Goal: Obtain resource: Obtain resource

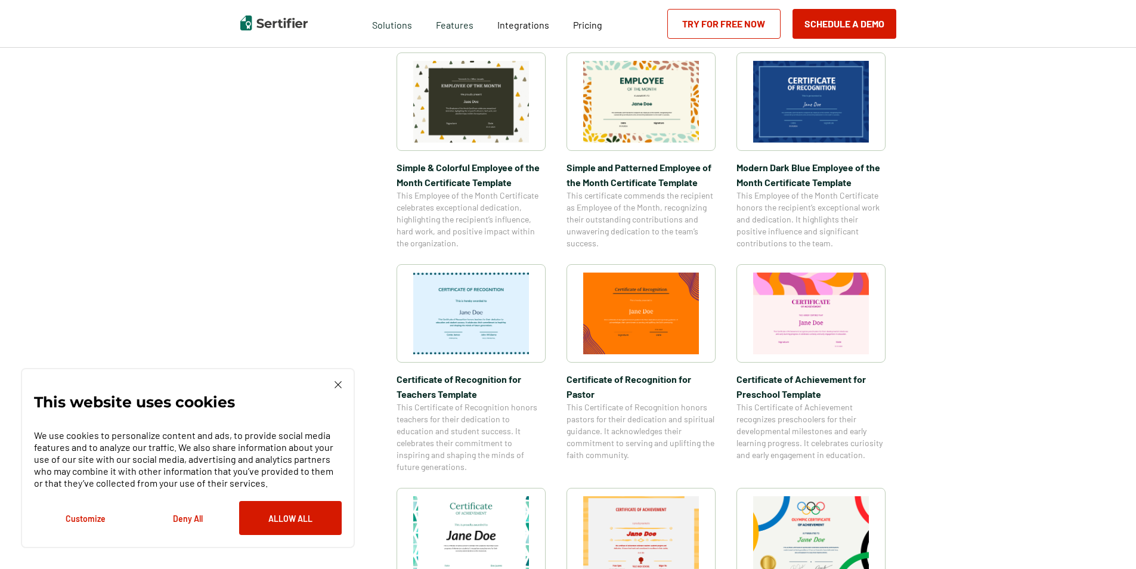
scroll to position [597, 0]
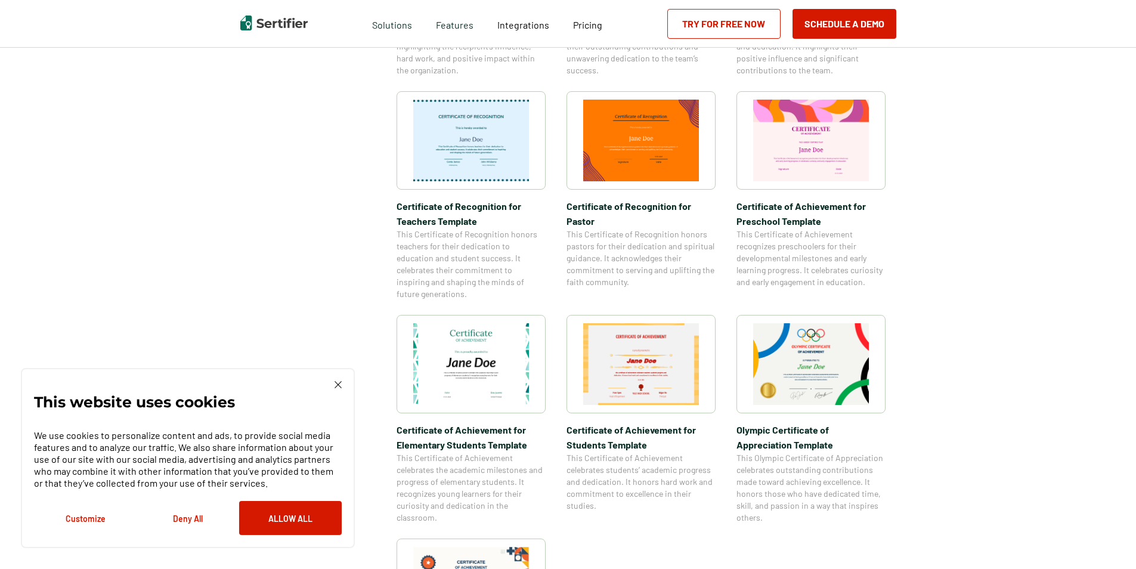
click at [339, 381] on img at bounding box center [338, 384] width 7 height 7
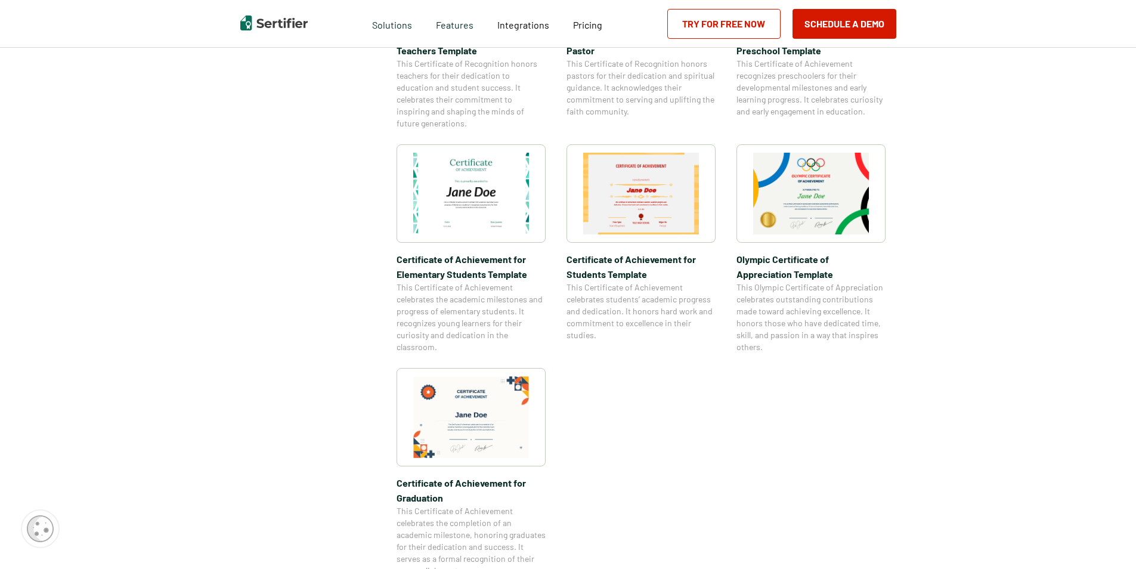
scroll to position [775, 0]
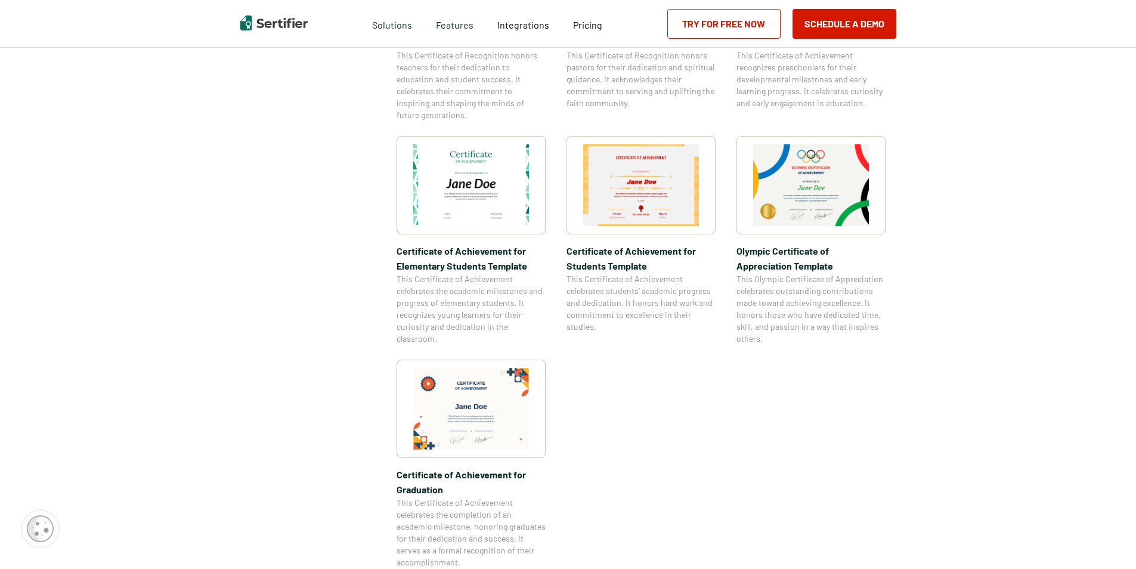
click at [507, 407] on img at bounding box center [471, 409] width 116 height 82
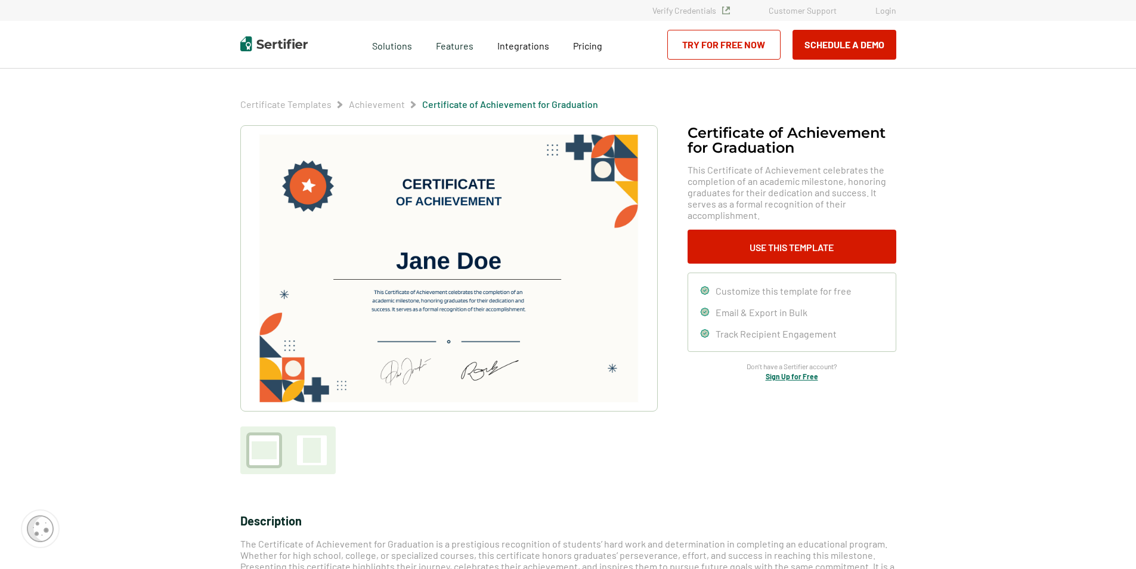
click at [433, 220] on img at bounding box center [448, 268] width 379 height 268
click at [542, 211] on img at bounding box center [448, 268] width 379 height 268
click at [495, 192] on img at bounding box center [448, 268] width 379 height 268
click at [819, 243] on button "Use This Template" at bounding box center [792, 247] width 209 height 34
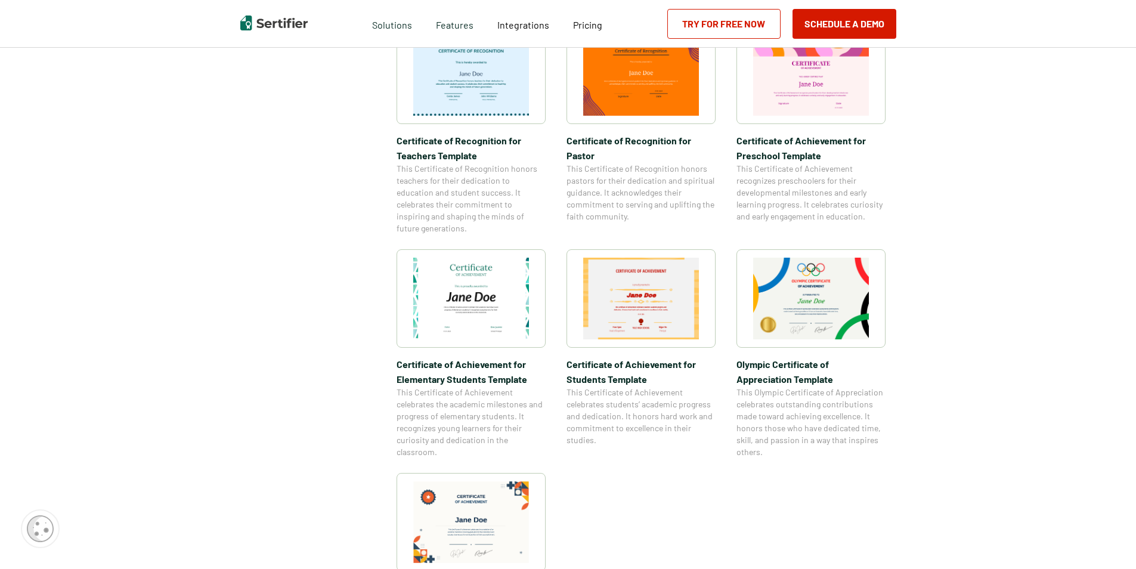
scroll to position [481, 0]
